Goal: Complete application form: Complete application form

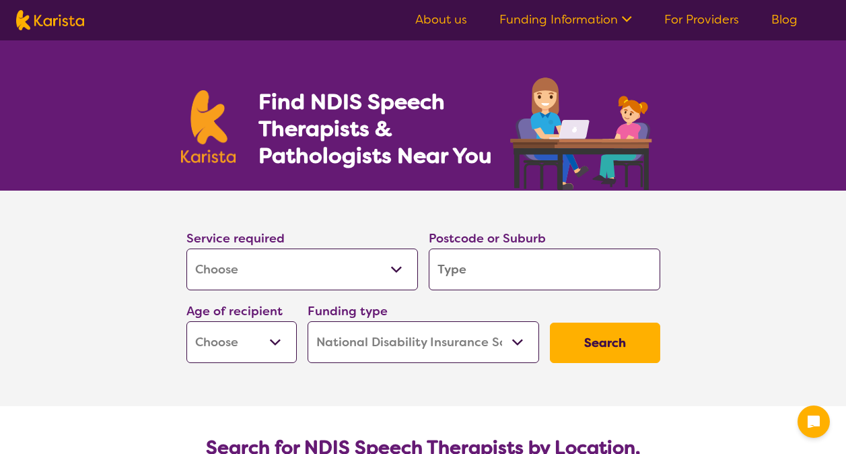
select select "[MEDICAL_DATA]"
select select "NDIS"
select select "[MEDICAL_DATA]"
select select "NDIS"
click at [477, 261] on input "search" at bounding box center [545, 269] width 232 height 42
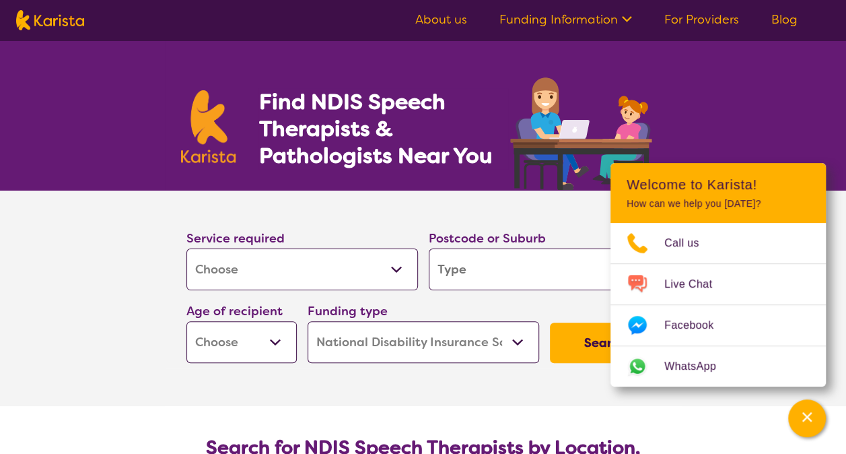
type input "3"
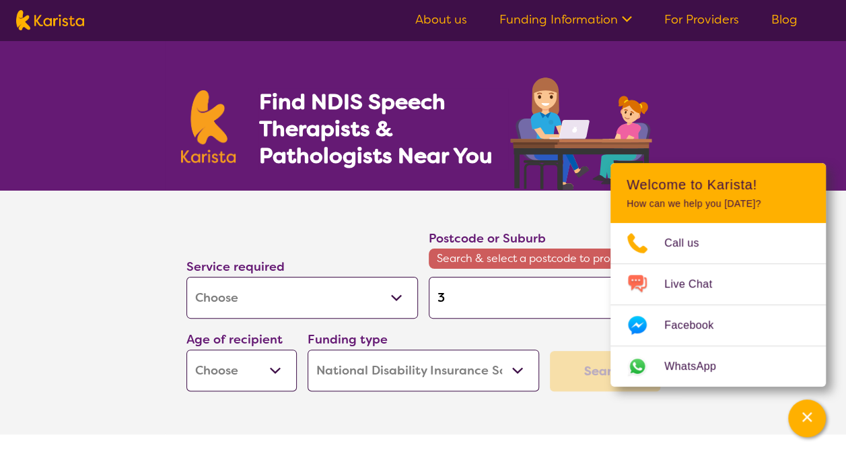
type input "31"
type input "318"
type input "3188"
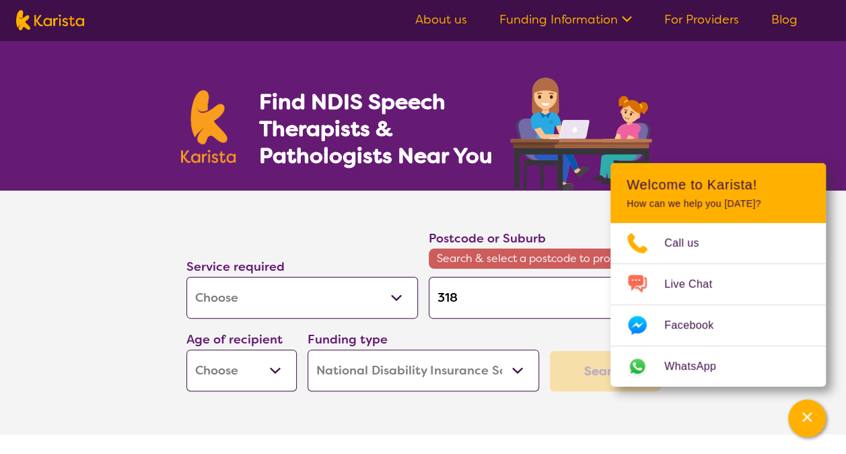
type input "3188"
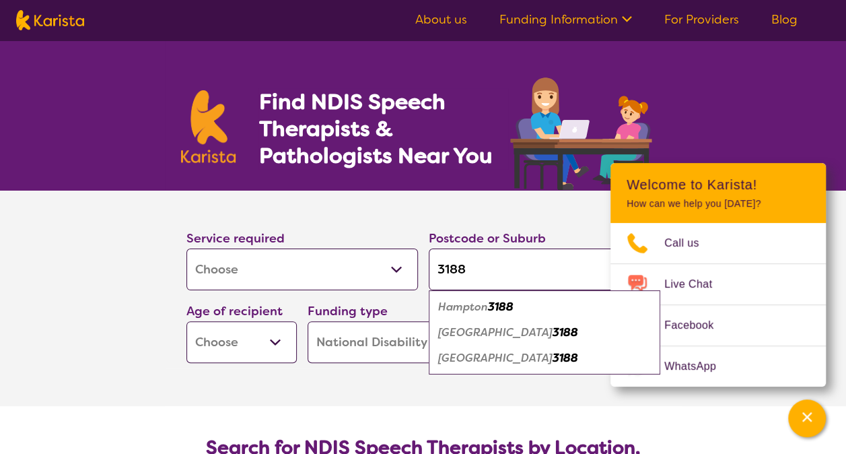
type input "3188"
click at [491, 335] on em "[GEOGRAPHIC_DATA]" at bounding box center [495, 332] width 114 height 14
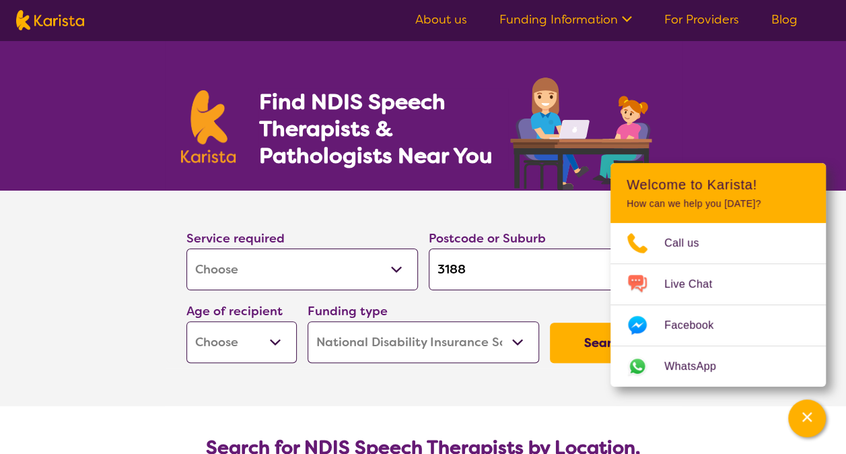
click at [248, 339] on select "Early Childhood - 0 to 9 Child - 10 to 11 Adolescent - 12 to 17 Adult - 18 to 6…" at bounding box center [241, 342] width 110 height 42
select select "EC"
click at [186, 321] on select "Early Childhood - 0 to 9 Child - 10 to 11 Adolescent - 12 to 17 Adult - 18 to 6…" at bounding box center [241, 342] width 110 height 42
select select "EC"
click at [599, 338] on button "Search" at bounding box center [605, 342] width 110 height 40
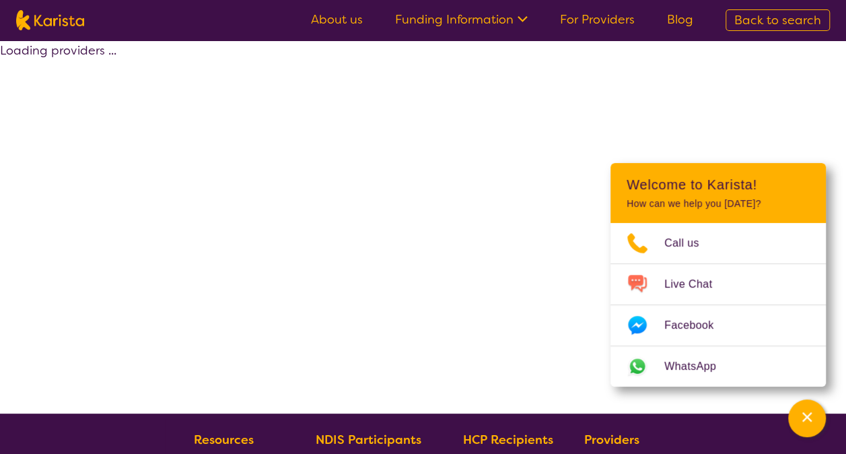
select select "by_score"
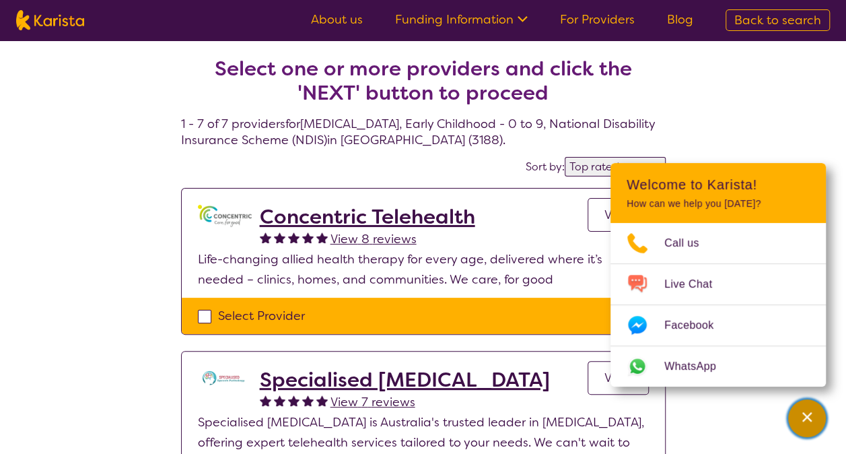
click at [806, 416] on icon "Channel Menu" at bounding box center [806, 416] width 9 height 9
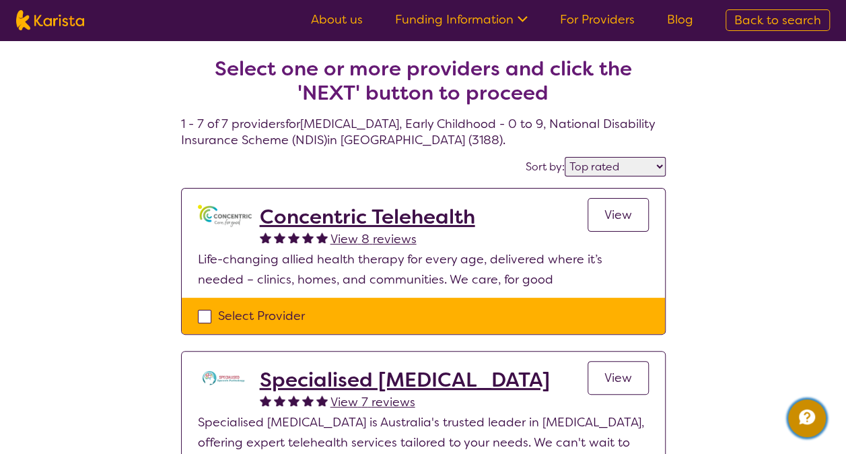
scroll to position [67, 0]
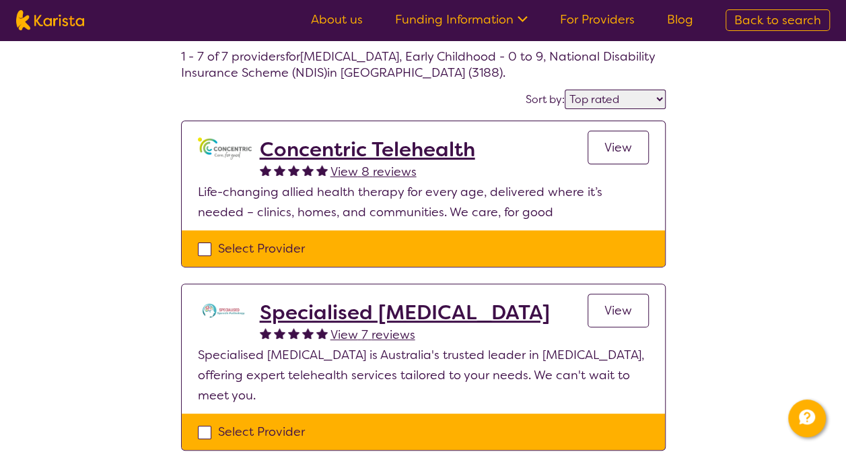
click at [607, 102] on select "Highly reviewed Top rated" at bounding box center [615, 100] width 101 height 20
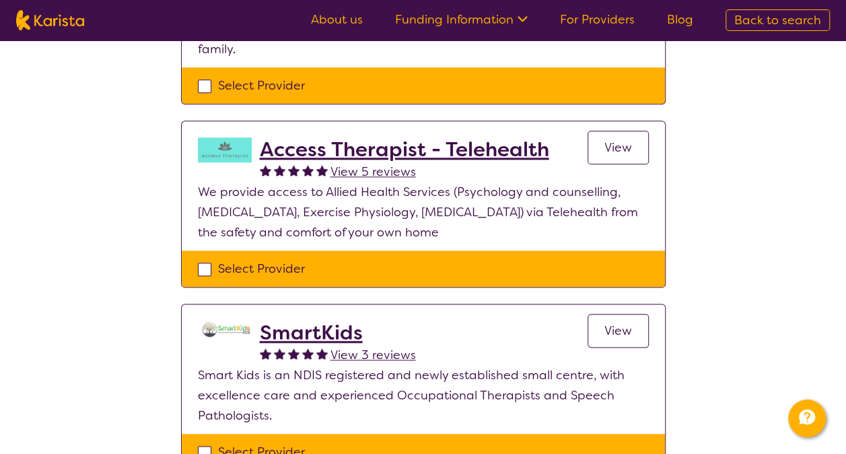
scroll to position [741, 0]
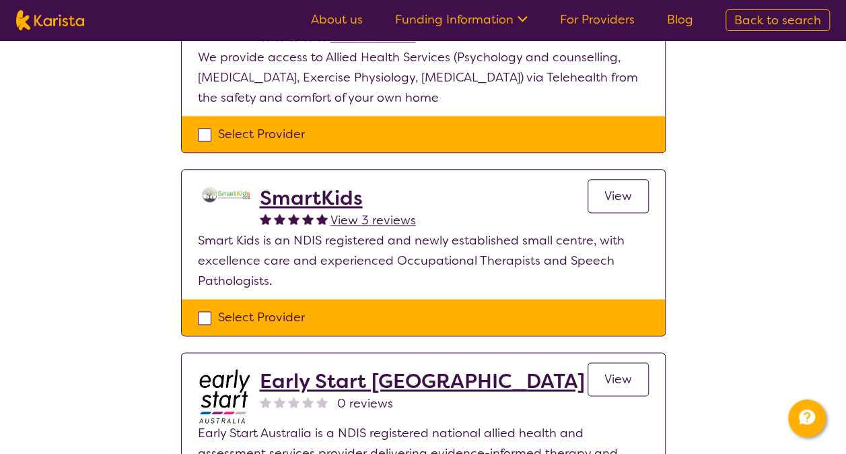
click at [320, 186] on h2 "SmartKids" at bounding box center [338, 198] width 156 height 24
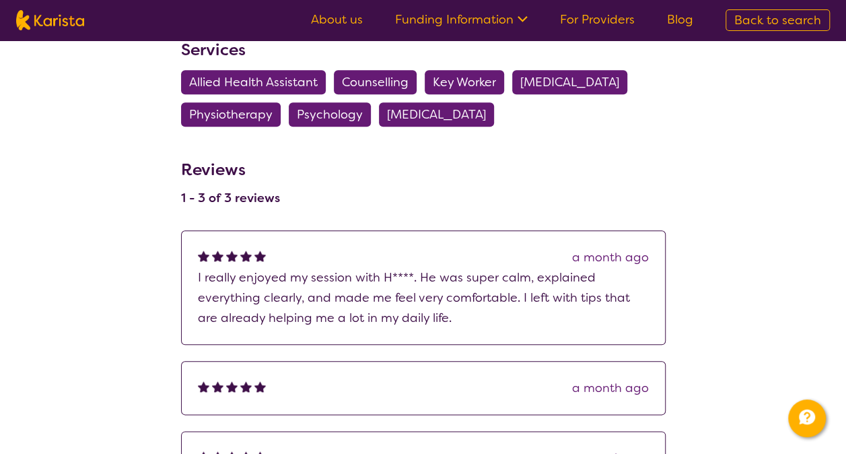
scroll to position [67, 0]
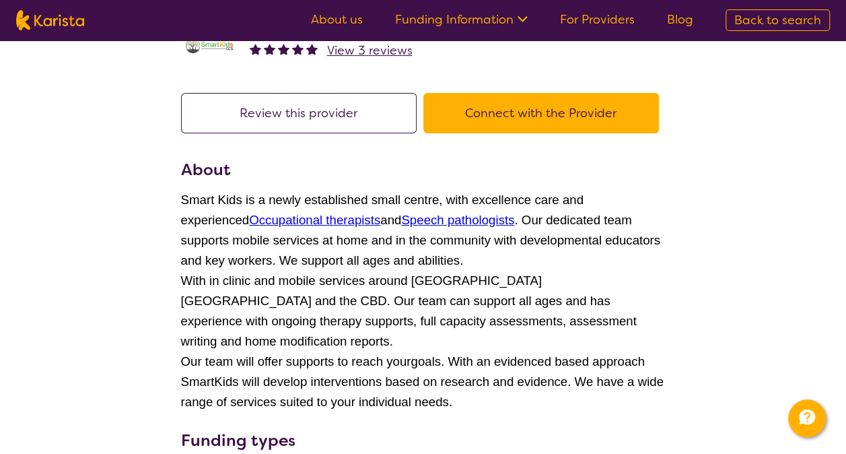
click at [535, 120] on button "Connect with the Provider" at bounding box center [541, 113] width 236 height 40
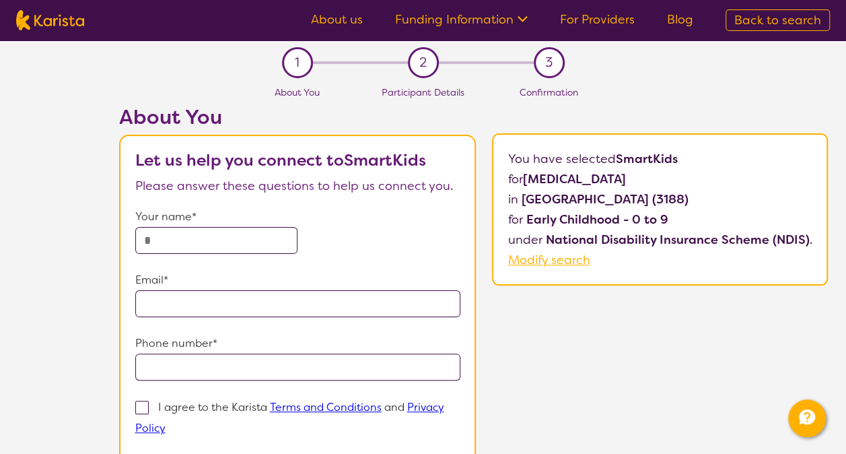
click at [242, 236] on input "text" at bounding box center [216, 240] width 163 height 27
type input "**********"
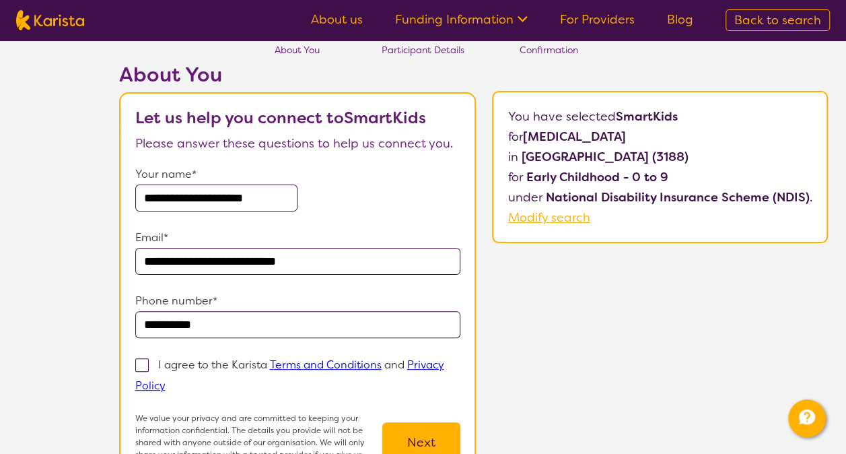
scroll to position [135, 0]
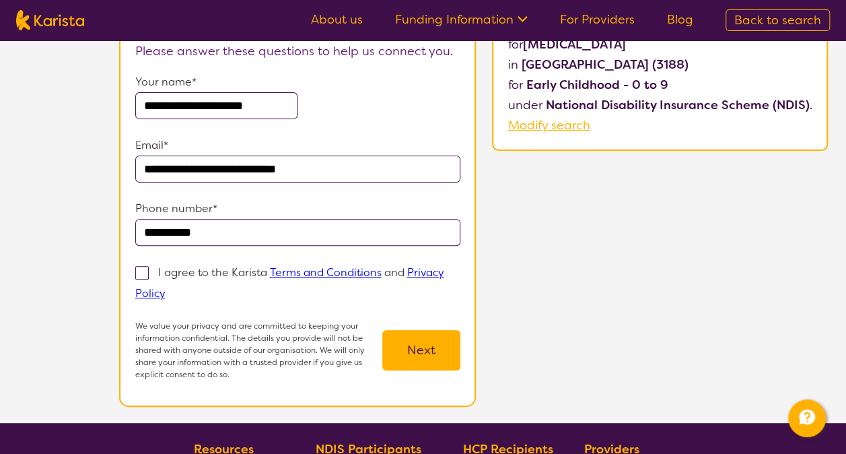
click at [144, 269] on span at bounding box center [141, 272] width 13 height 13
click at [166, 288] on input "I agree to the Karista Terms and Conditions and Privacy Policy" at bounding box center [170, 292] width 9 height 9
checkbox input "true"
click at [416, 354] on button "Next" at bounding box center [421, 350] width 78 height 40
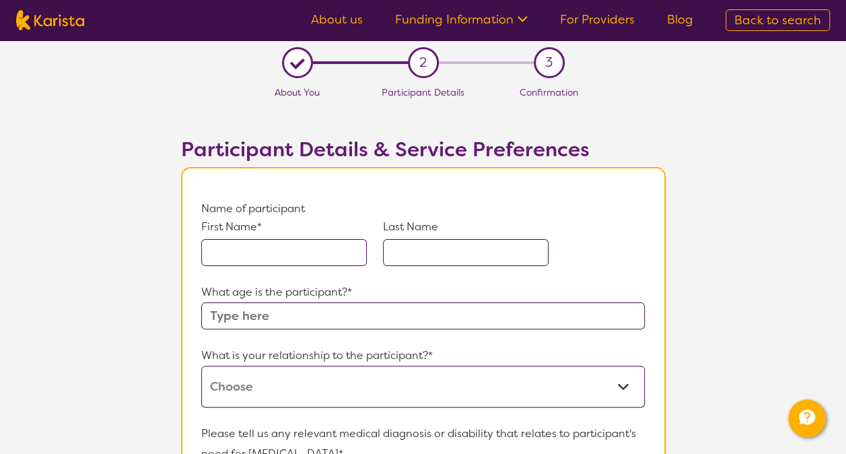
click at [295, 247] on input "text" at bounding box center [284, 252] width 166 height 27
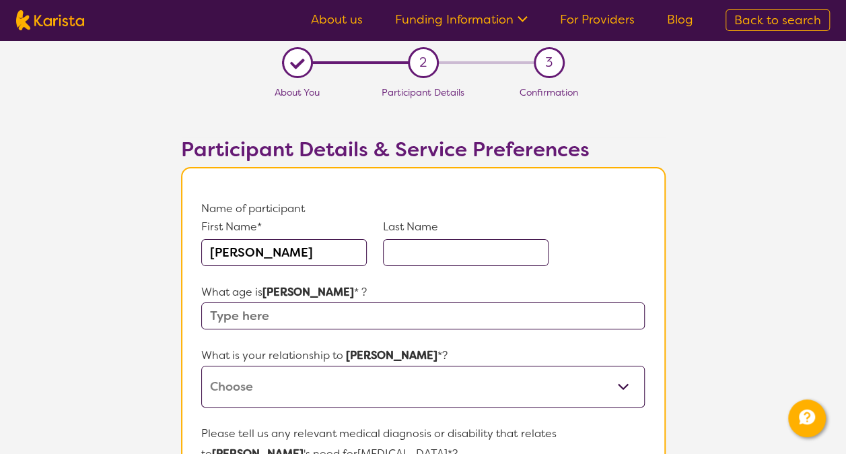
type input "[PERSON_NAME]"
type input "8"
click at [350, 376] on select "This request is for myself I am their parent I am their child I am their spouse…" at bounding box center [422, 387] width 443 height 42
select select "I am their parent"
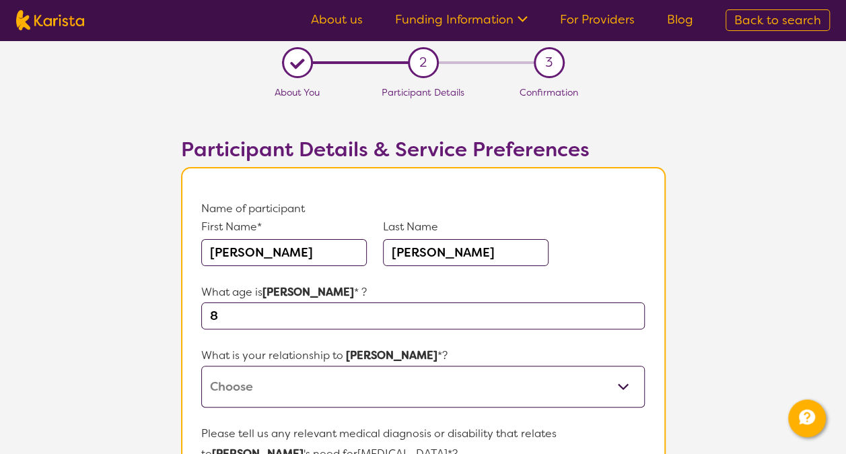
click at [201, 366] on select "This request is for myself I am their parent I am their child I am their spouse…" at bounding box center [422, 387] width 443 height 42
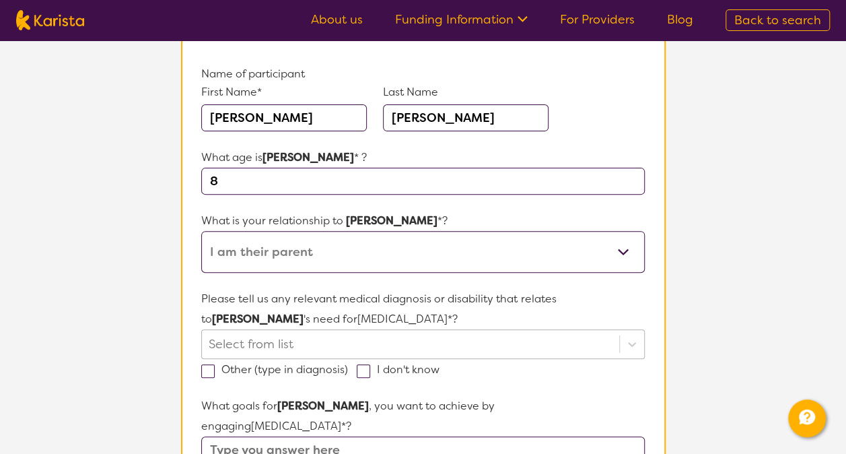
click at [248, 335] on div "Select from list" at bounding box center [422, 344] width 443 height 30
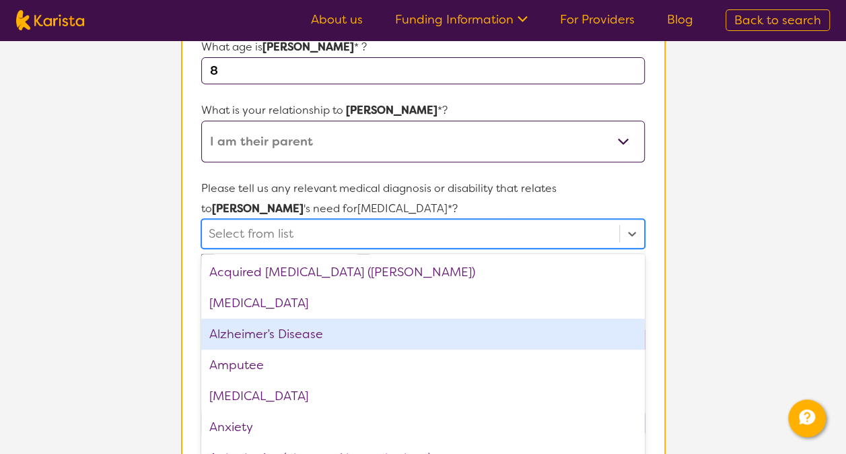
scroll to position [250, 0]
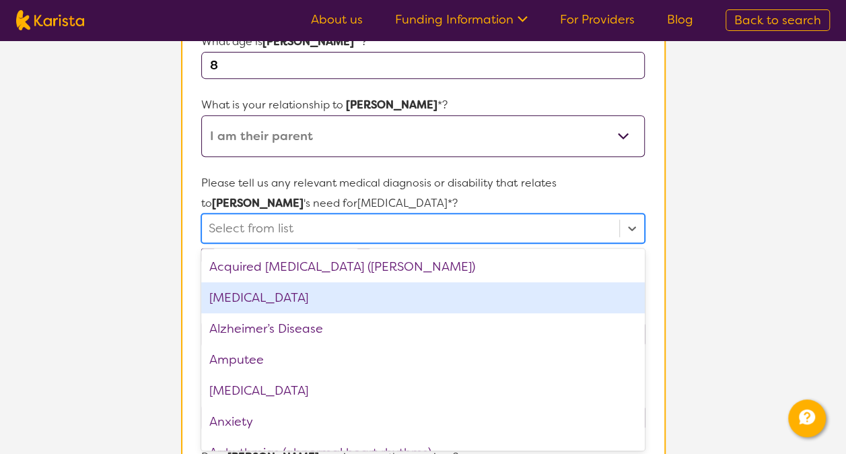
click at [257, 292] on div "[MEDICAL_DATA]" at bounding box center [422, 297] width 443 height 31
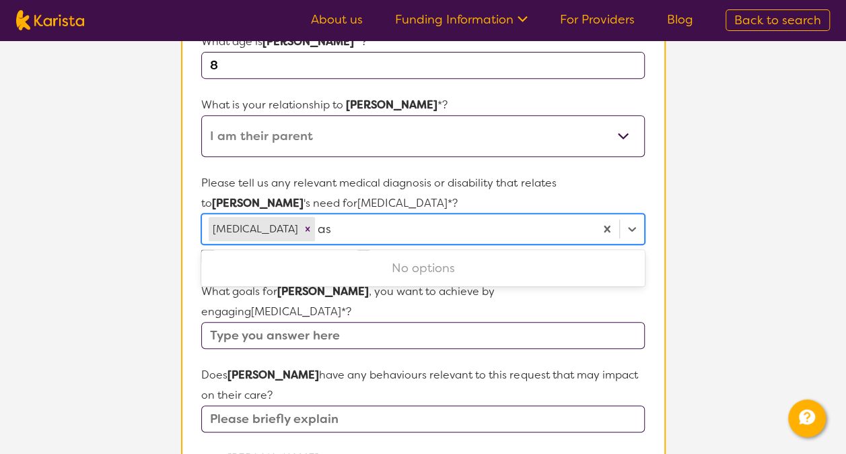
type input "asd"
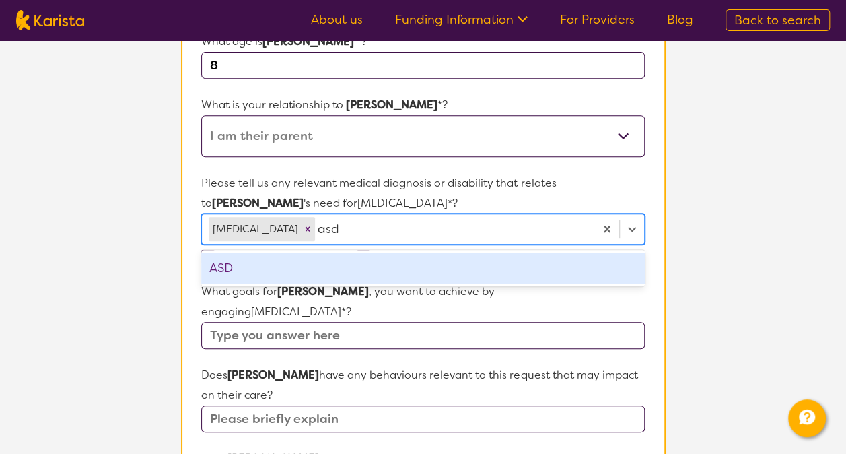
click at [323, 267] on div "ASD" at bounding box center [422, 267] width 443 height 31
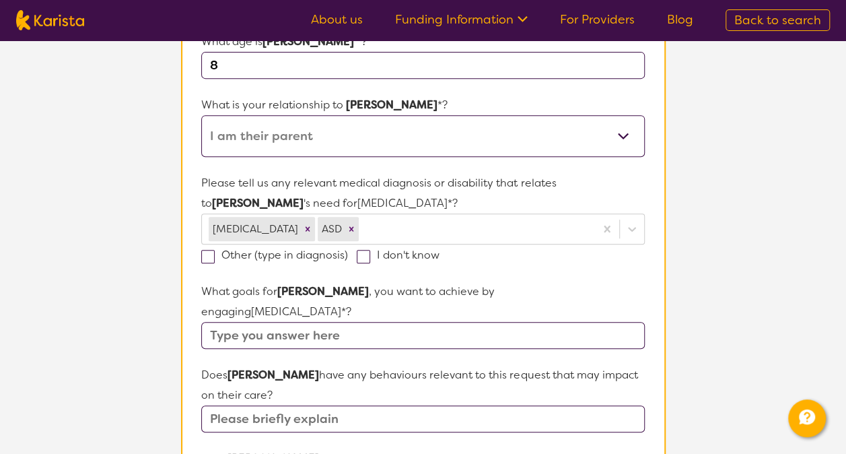
click at [337, 322] on input "text" at bounding box center [422, 335] width 443 height 27
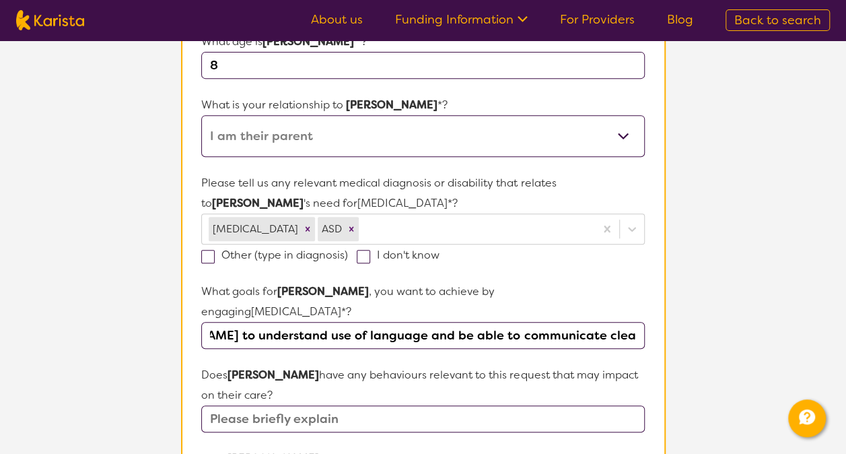
scroll to position [0, 129]
type input "Helping [PERSON_NAME] to understand use of language and be able to communicate …"
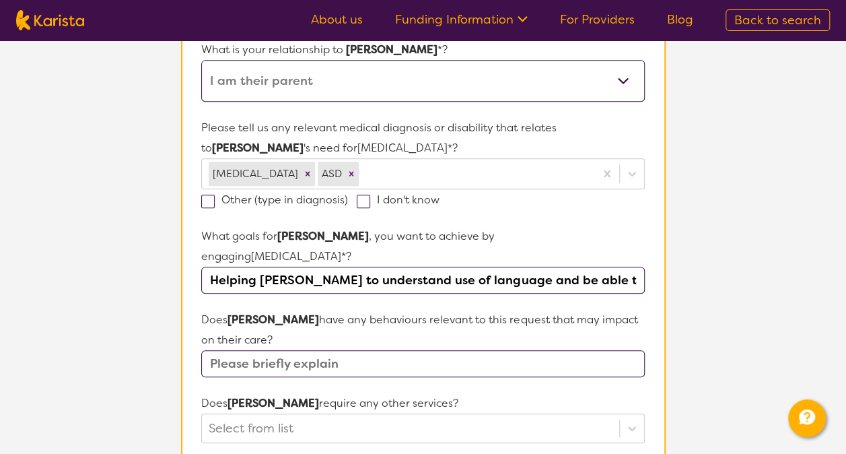
scroll to position [318, 0]
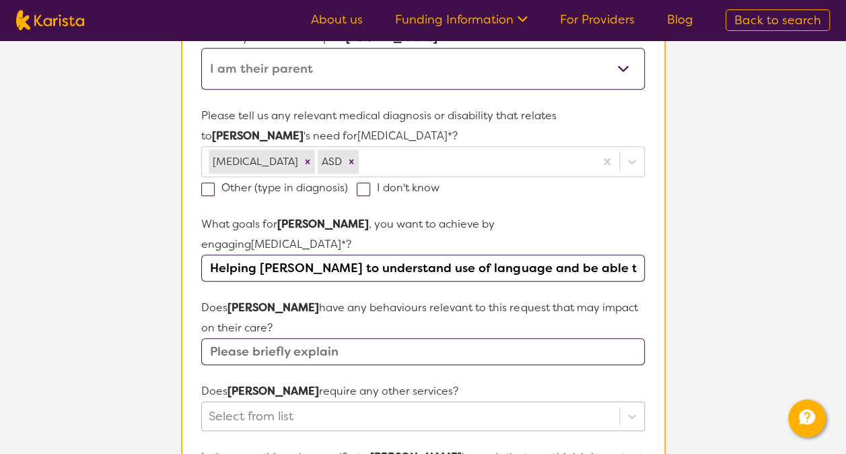
click at [289, 401] on div "Select from list" at bounding box center [422, 416] width 443 height 30
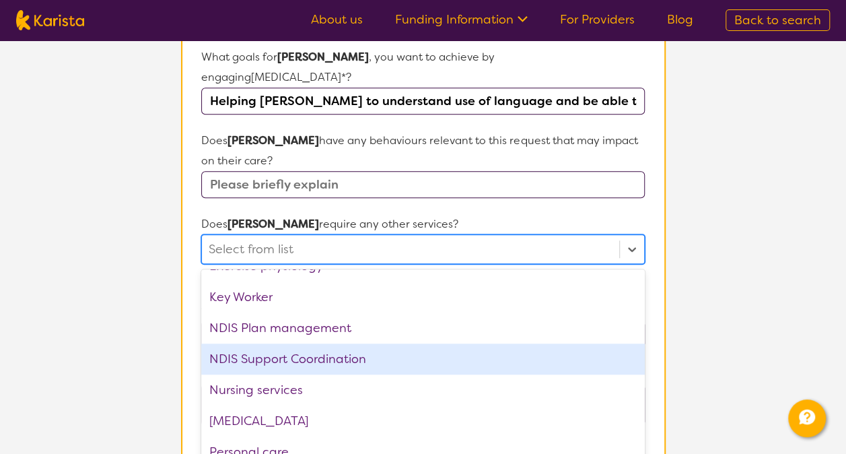
scroll to position [269, 0]
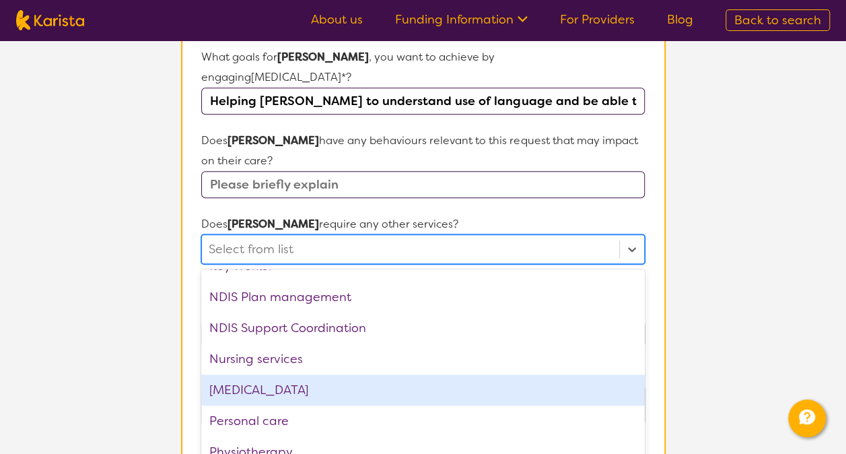
click at [347, 374] on div "[MEDICAL_DATA]" at bounding box center [422, 389] width 443 height 31
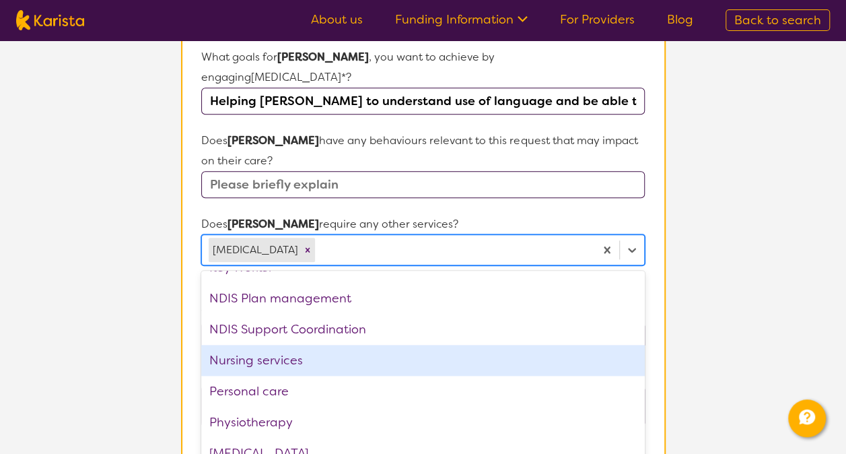
click at [0, 221] on section "L About You 2 Participant Details 3 Confirmation Participant Details & Service …" at bounding box center [423, 161] width 846 height 1210
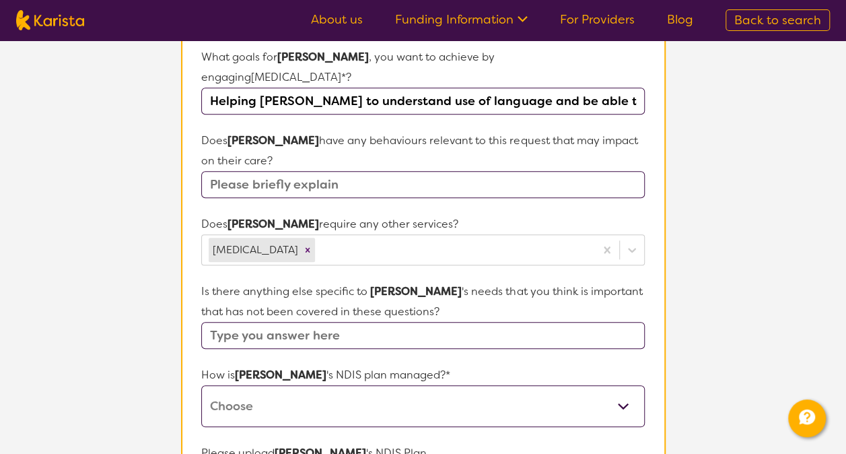
click at [450, 322] on input "text" at bounding box center [422, 335] width 443 height 27
click at [420, 392] on select "Self-managed NDIS plan Managed by a registered plan management provider (not th…" at bounding box center [422, 406] width 443 height 42
select select "Plan Managed"
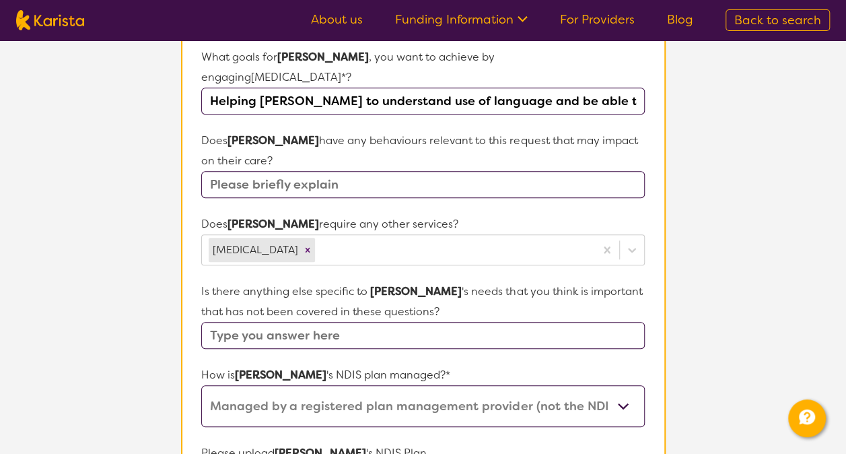
click at [201, 385] on select "Self-managed NDIS plan Managed by a registered plan management provider (not th…" at bounding box center [422, 406] width 443 height 42
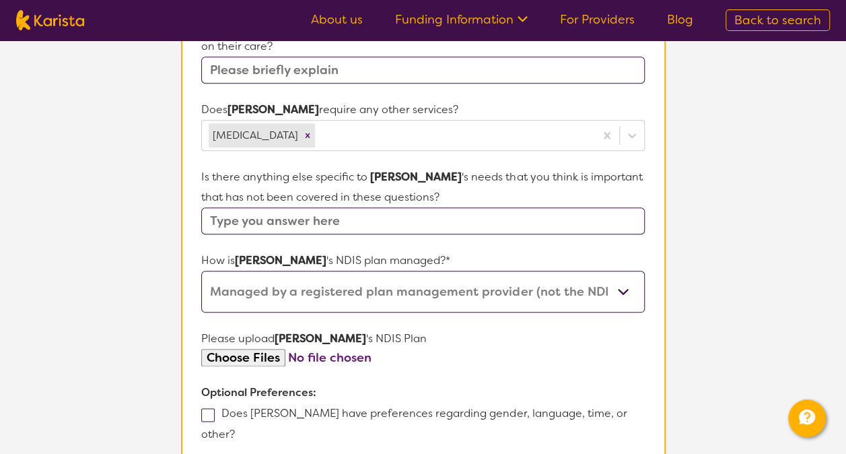
scroll to position [619, 0]
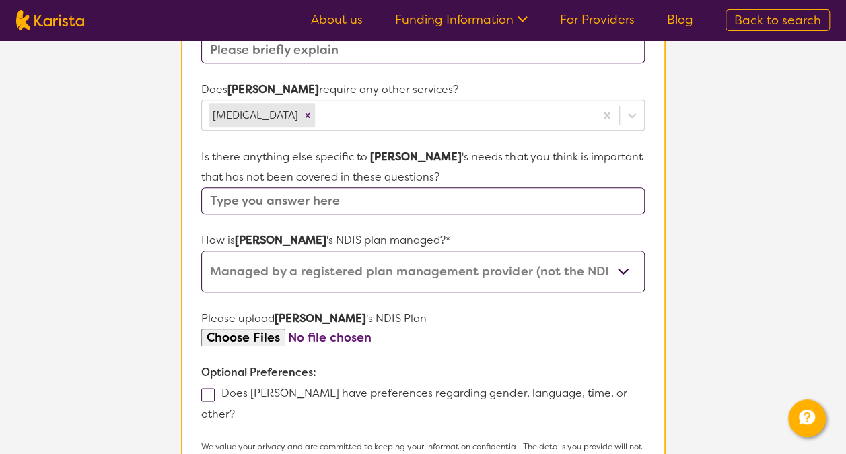
click at [253, 329] on input "file" at bounding box center [422, 338] width 443 height 18
type input "C:\fakepath\[PERSON_NAME] plan.pdf"
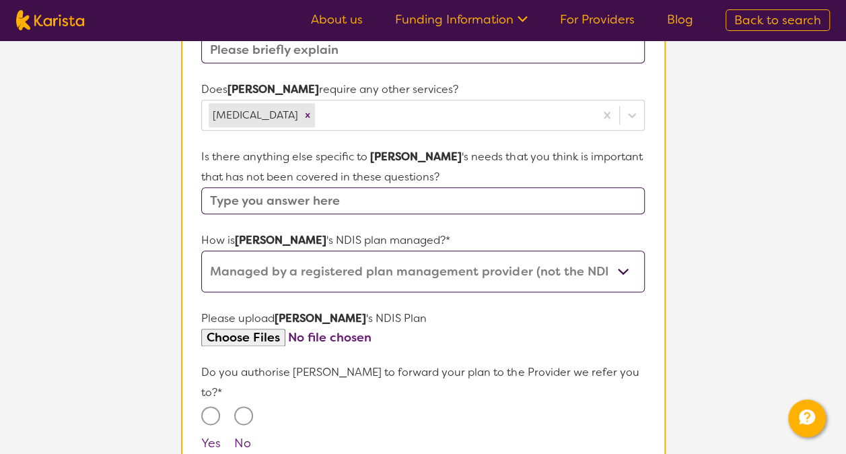
click at [205, 406] on input "Yes" at bounding box center [210, 415] width 19 height 19
radio input "true"
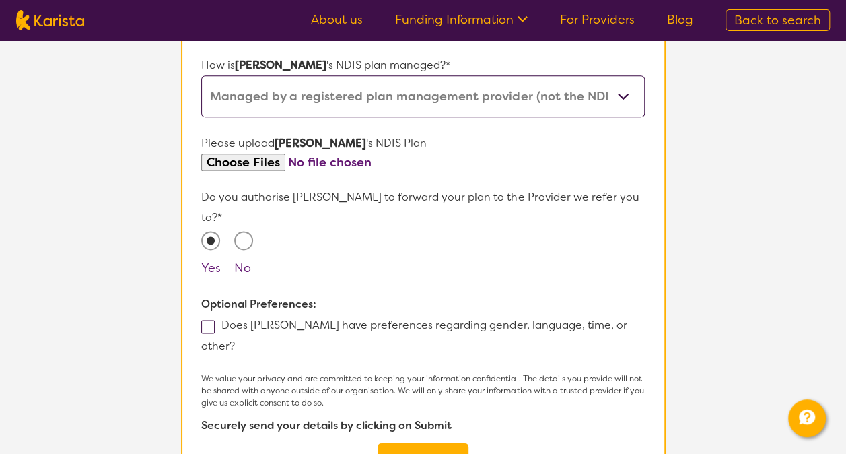
scroll to position [821, 0]
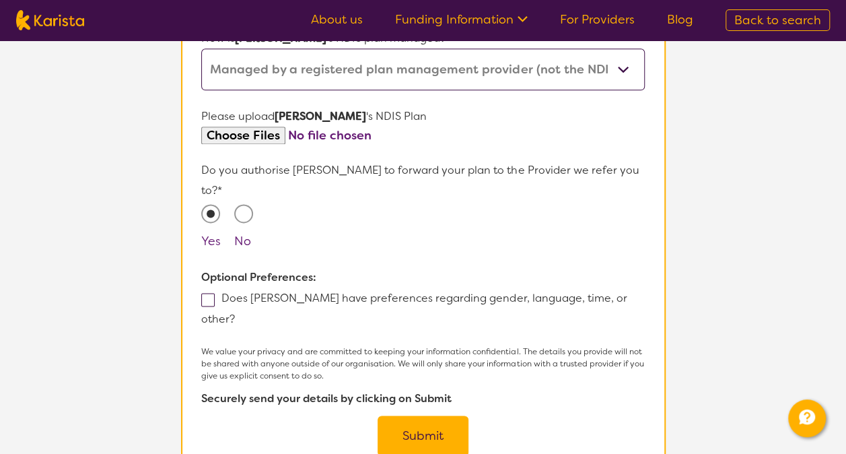
click at [205, 293] on span at bounding box center [207, 299] width 13 height 13
click at [235, 314] on input "Does [PERSON_NAME] have preferences regarding gender, language, time, or other?" at bounding box center [239, 318] width 9 height 9
checkbox input "true"
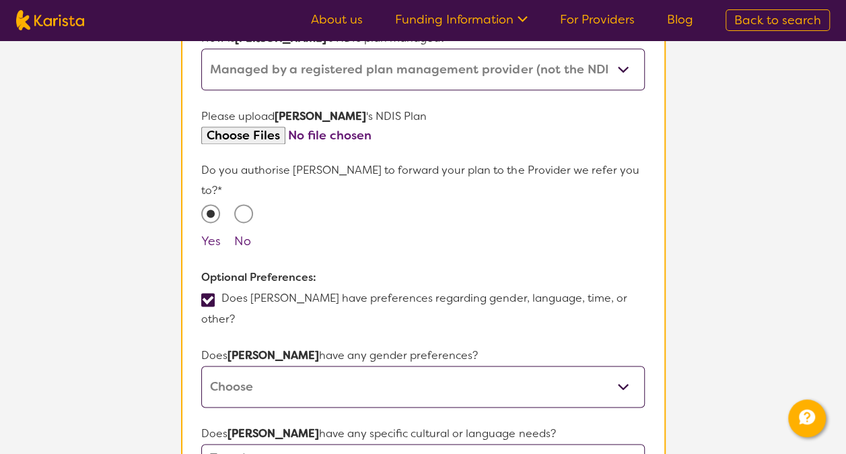
click at [302, 366] on select "[DEMOGRAPHIC_DATA] [DEMOGRAPHIC_DATA] Other No Preference" at bounding box center [422, 387] width 443 height 42
select select "[DEMOGRAPHIC_DATA]"
click at [201, 366] on select "[DEMOGRAPHIC_DATA] [DEMOGRAPHIC_DATA] Other No Preference" at bounding box center [422, 387] width 443 height 42
click at [306, 444] on input "text" at bounding box center [422, 457] width 443 height 27
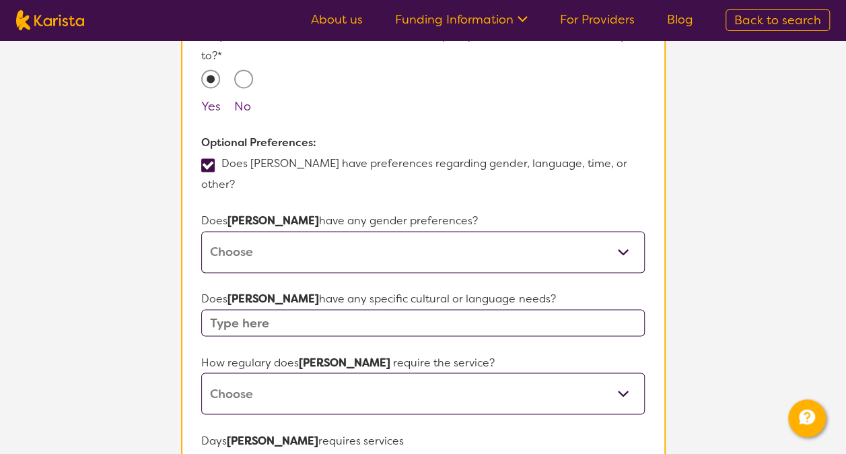
click at [210, 453] on span at bounding box center [207, 462] width 13 height 13
click at [256, 453] on input "[DATE]" at bounding box center [260, 460] width 9 height 9
checkbox input "true"
click at [501, 372] on select "Daily Twice a week Weekly Every fortnight Monthly Other" at bounding box center [422, 393] width 443 height 42
select select "Every fortnight"
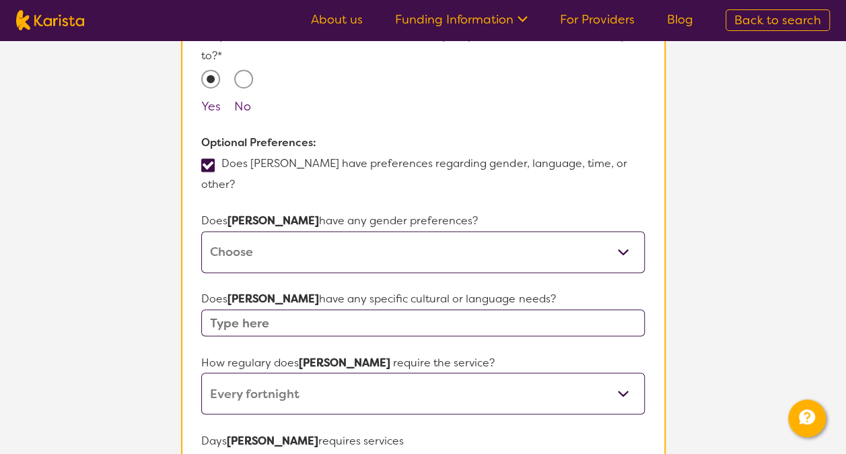
click at [201, 372] on select "Daily Twice a week Weekly Every fortnight Monthly Other" at bounding box center [422, 393] width 443 height 42
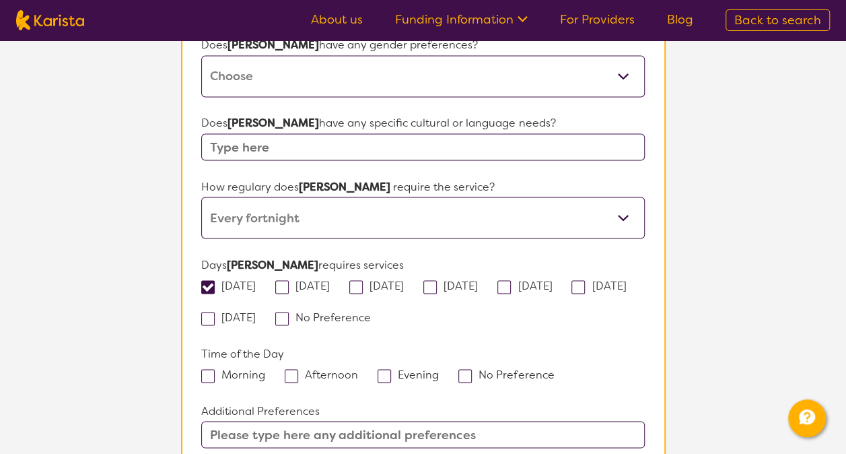
scroll to position [1225, 0]
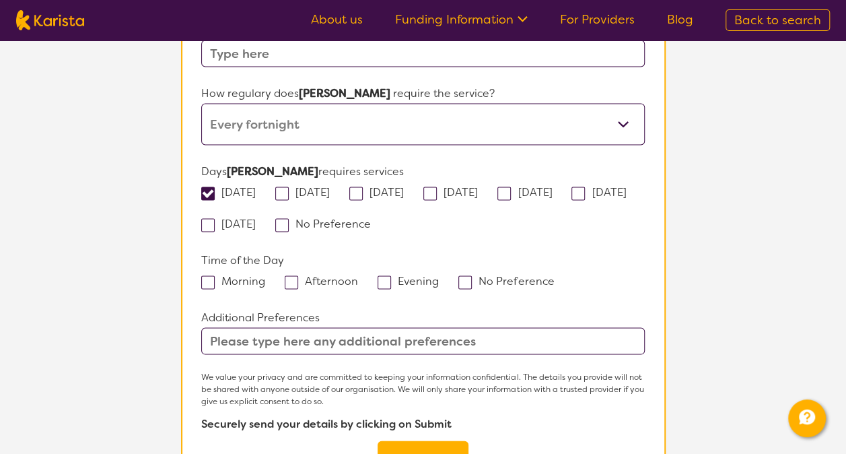
click at [213, 275] on span at bounding box center [207, 281] width 13 height 13
click at [265, 275] on input "Morning" at bounding box center [269, 279] width 9 height 9
checkbox input "true"
click at [280, 270] on div "Morning Afternoon Evening No Preference" at bounding box center [422, 280] width 443 height 21
click at [286, 275] on span at bounding box center [291, 281] width 13 height 13
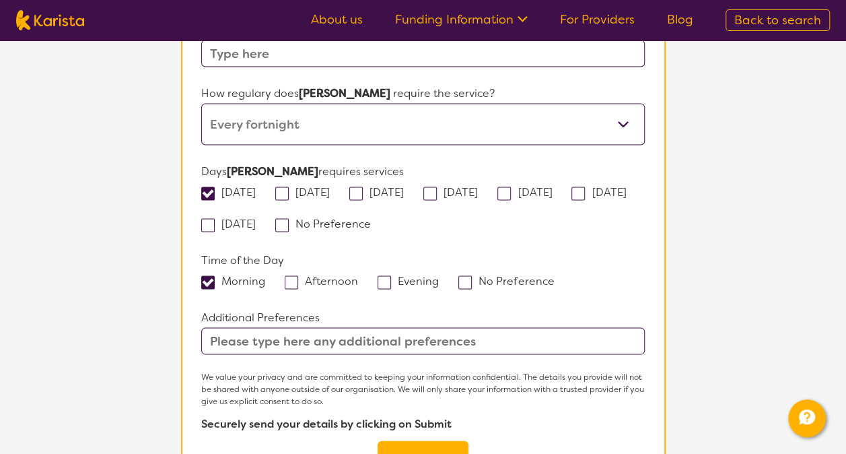
click at [358, 275] on input "Afternoon" at bounding box center [362, 279] width 9 height 9
checkbox input "true"
click at [440, 440] on button "Submit" at bounding box center [423, 460] width 91 height 40
